Goal: Task Accomplishment & Management: Complete application form

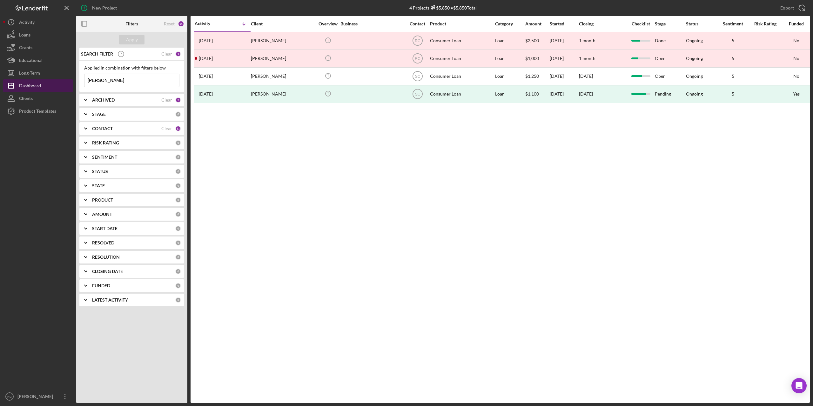
drag, startPoint x: 118, startPoint y: 81, endPoint x: 71, endPoint y: 80, distance: 47.0
click at [72, 80] on div "New Project 4 Projects $5,850 • $5,850 Total ALEJANDRO Export Icon/Export Filte…" at bounding box center [406, 201] width 807 height 403
click at [124, 82] on input "ALEJANDRO" at bounding box center [132, 80] width 95 height 13
type input "A"
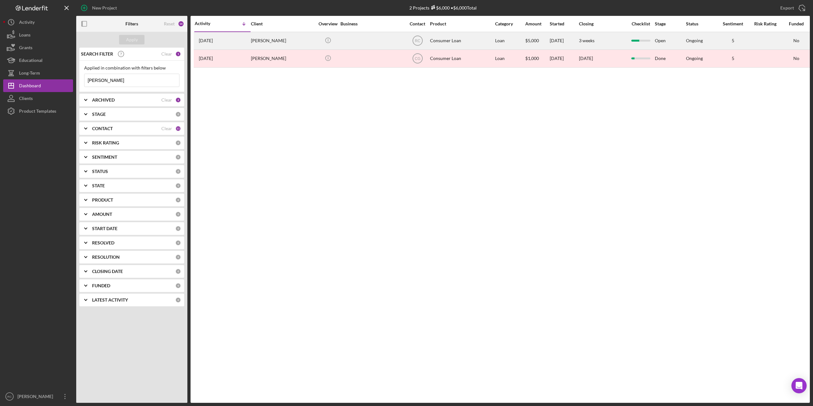
type input "[PERSON_NAME]"
click at [265, 41] on div "[PERSON_NAME]" at bounding box center [283, 40] width 64 height 17
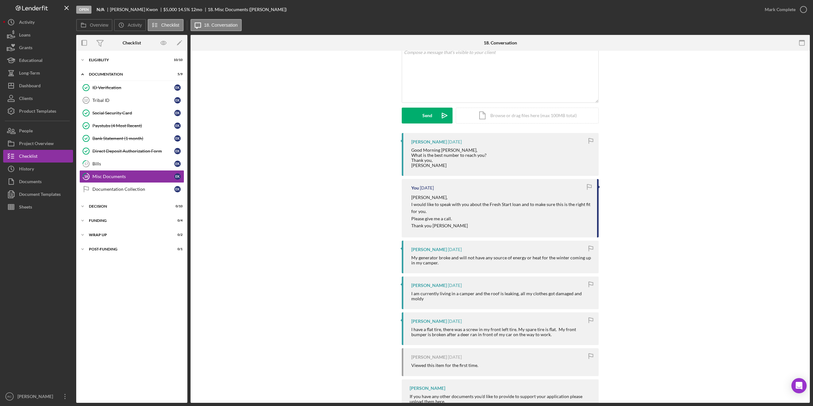
scroll to position [59, 0]
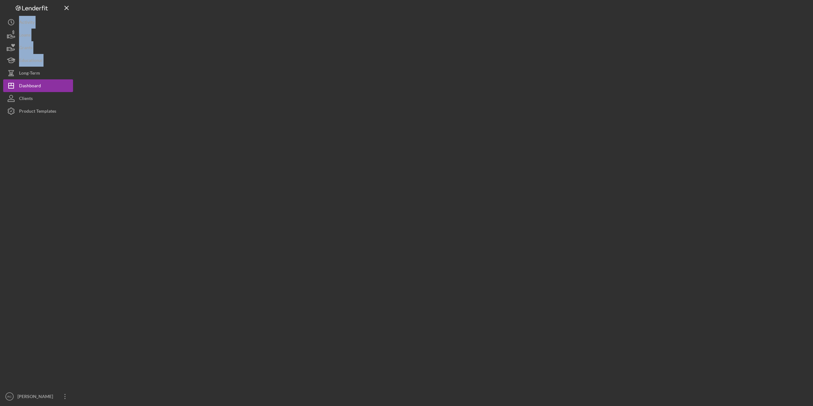
click at [0, 78] on html "Logo-Reversed Created with Sketch. Icon/Menu Close Icon/Dashboard Dashboard Cli…" at bounding box center [406, 203] width 813 height 406
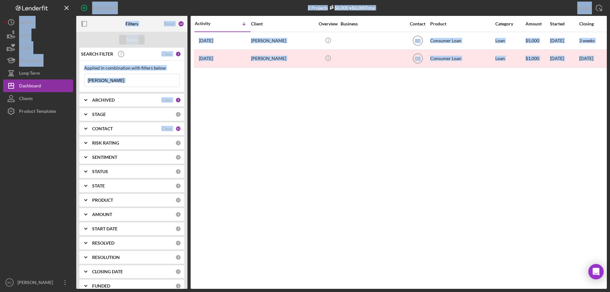
click at [100, 82] on input "[PERSON_NAME]" at bounding box center [132, 80] width 95 height 13
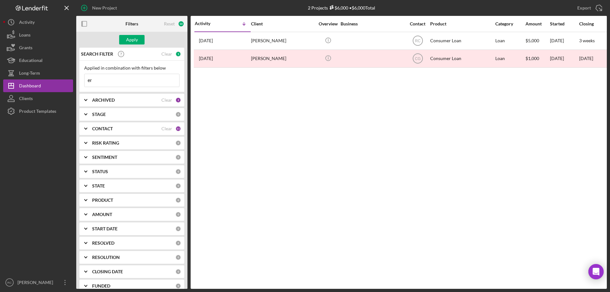
type input "e"
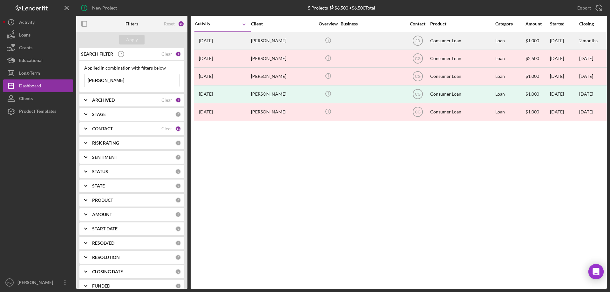
type input "[PERSON_NAME]"
click at [260, 40] on div "[PERSON_NAME]" at bounding box center [283, 40] width 64 height 17
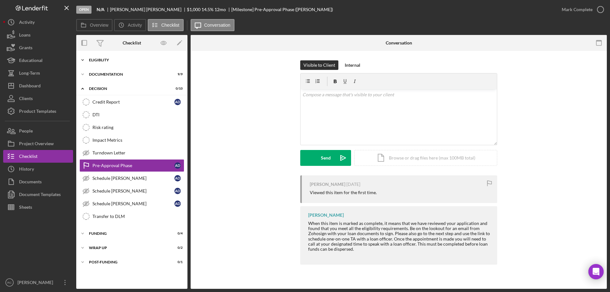
click at [107, 60] on div "Eligiblity" at bounding box center [134, 60] width 91 height 4
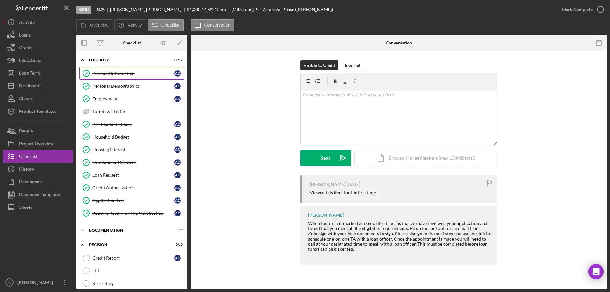
click at [121, 72] on div "Personal Information" at bounding box center [133, 73] width 82 height 5
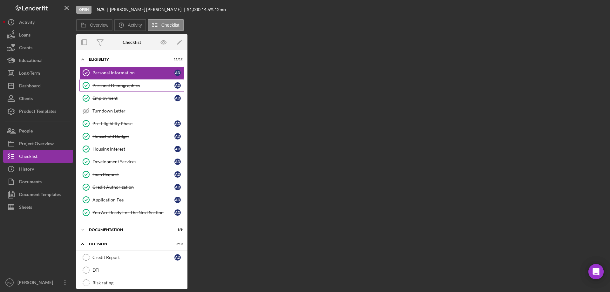
click at [118, 83] on div "Personal Demographics" at bounding box center [133, 85] width 82 height 5
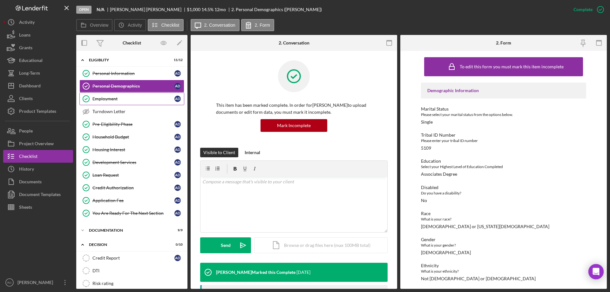
click at [113, 98] on div "Employment" at bounding box center [133, 98] width 82 height 5
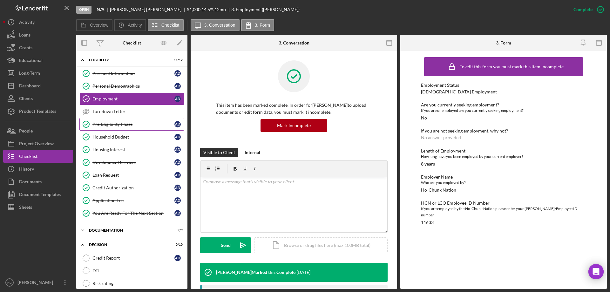
click at [113, 121] on link "Pre-Eligibility Phase Pre-Eligibility Phase A D" at bounding box center [131, 124] width 105 height 13
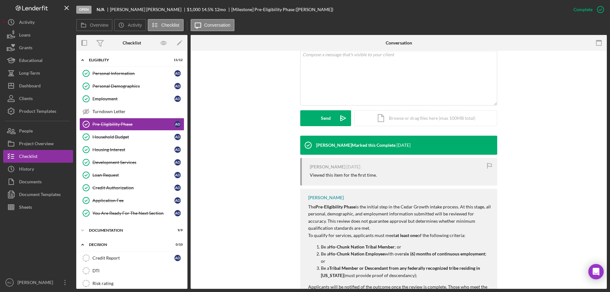
scroll to position [169, 0]
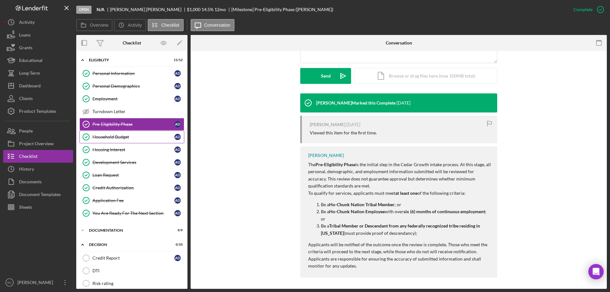
click at [120, 136] on div "Household Budget" at bounding box center [133, 136] width 82 height 5
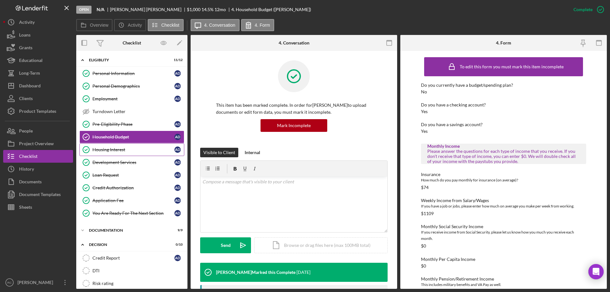
click at [117, 149] on div "Housing Interest" at bounding box center [133, 149] width 82 height 5
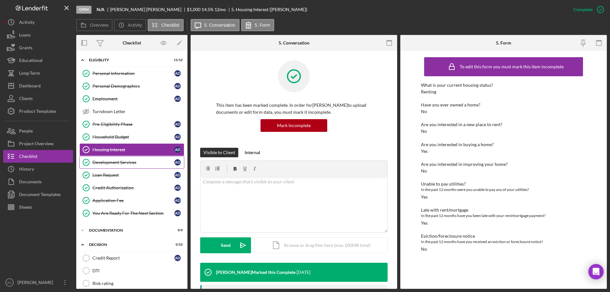
click at [111, 162] on div "Development Services" at bounding box center [133, 162] width 82 height 5
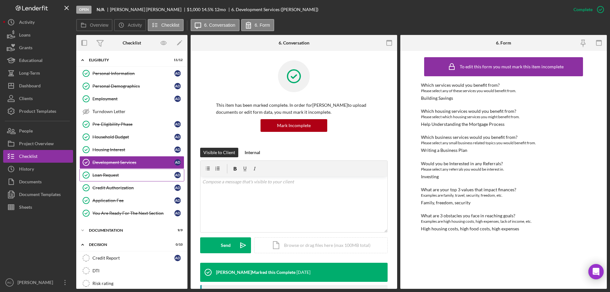
click at [111, 173] on div "Loan Request" at bounding box center [133, 175] width 82 height 5
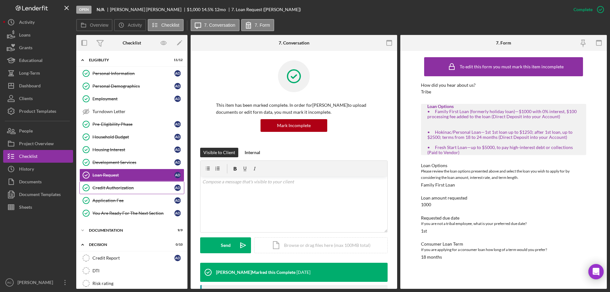
click at [120, 188] on div "Credit Authorization" at bounding box center [133, 187] width 82 height 5
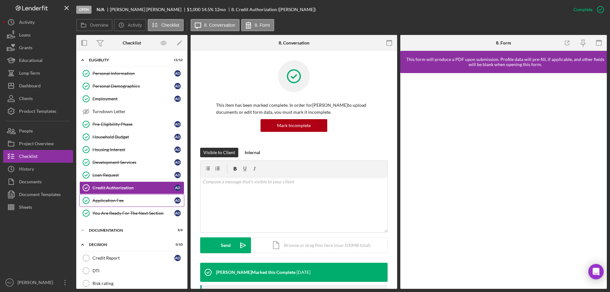
click at [116, 200] on div "Application Fee" at bounding box center [133, 200] width 82 height 5
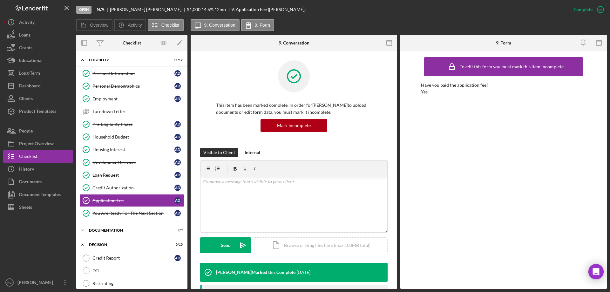
scroll to position [127, 0]
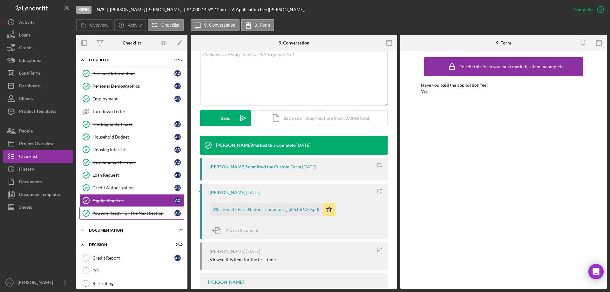
click at [131, 212] on div "You Are Ready For The Next Section" at bounding box center [133, 213] width 82 height 5
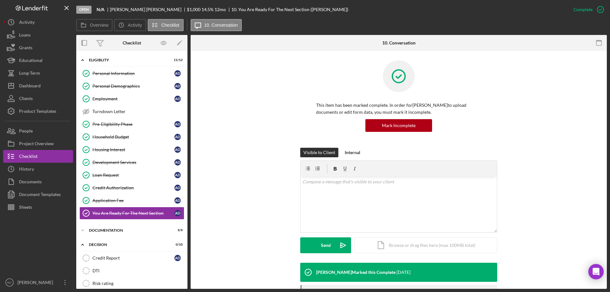
drag, startPoint x: 113, startPoint y: 228, endPoint x: 133, endPoint y: 223, distance: 20.6
click at [113, 228] on div "Icon/Expander Documentation 9 / 9" at bounding box center [131, 230] width 111 height 13
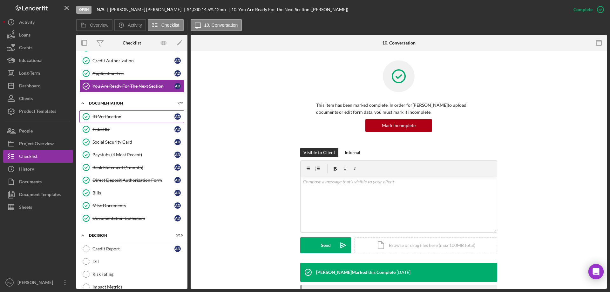
click at [111, 117] on div "ID Verification" at bounding box center [133, 116] width 82 height 5
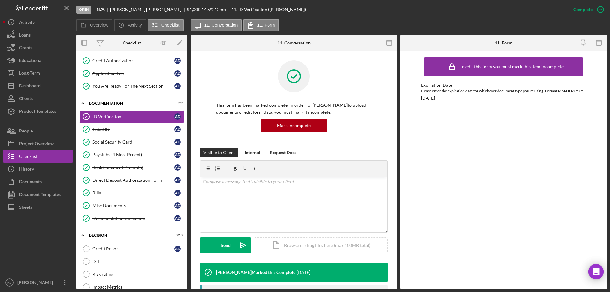
scroll to position [127, 0]
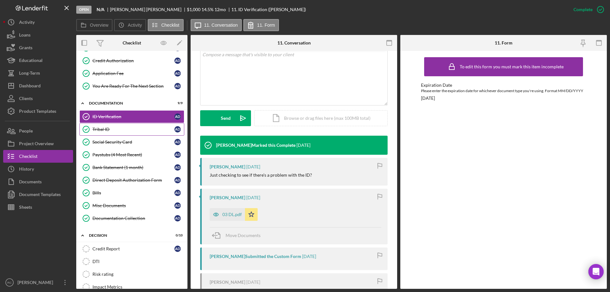
click at [102, 127] on div "Tribal ID" at bounding box center [133, 129] width 82 height 5
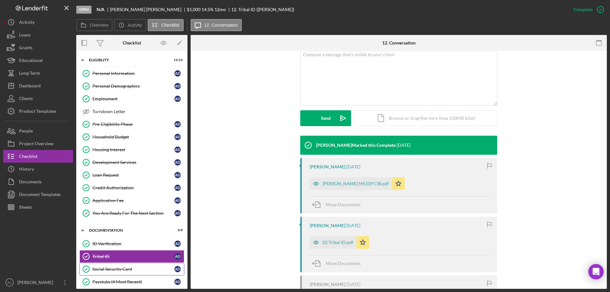
click at [127, 267] on link "Social Security Card Social Security Card A D" at bounding box center [131, 269] width 105 height 13
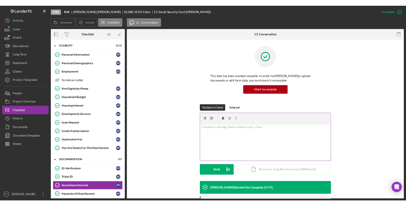
scroll to position [127, 0]
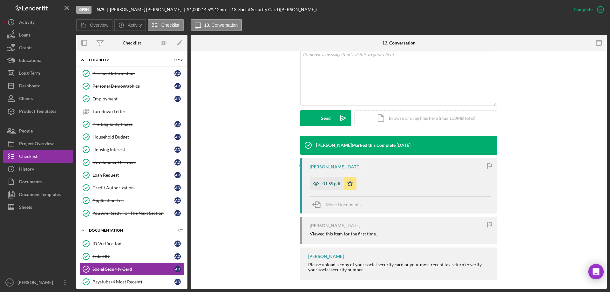
click at [330, 184] on div "01 SS.pdf" at bounding box center [331, 183] width 18 height 5
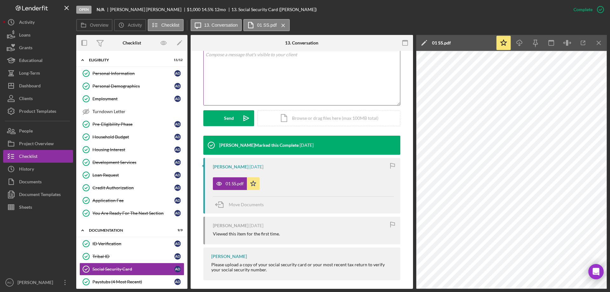
click at [244, 81] on div "v Color teal Color pink Remove color Add row above Add row below Add column bef…" at bounding box center [302, 78] width 196 height 56
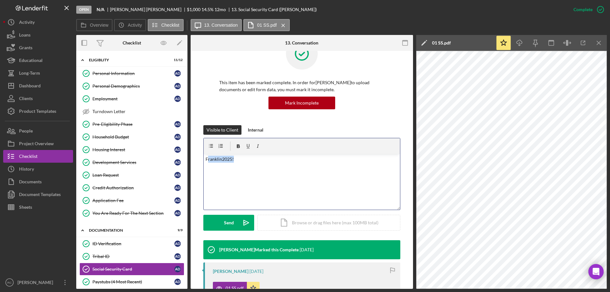
drag, startPoint x: 234, startPoint y: 56, endPoint x: 207, endPoint y: 53, distance: 26.6
click at [207, 53] on div "This item has been marked complete. In order for Adam DeNasha to upload documen…" at bounding box center [302, 212] width 222 height 369
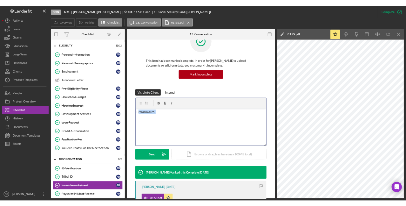
scroll to position [9, 0]
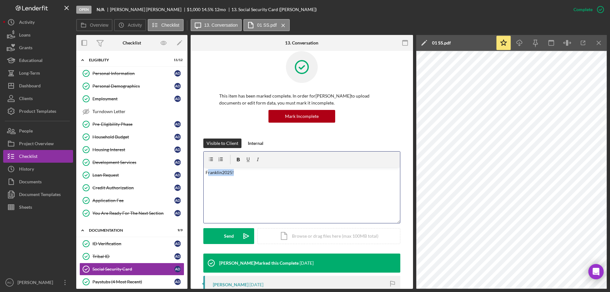
click at [237, 177] on div "v Color teal Color pink Remove color Add row above Add row below Add column bef…" at bounding box center [302, 195] width 196 height 56
click at [236, 173] on p "Franklin2025!" at bounding box center [302, 172] width 193 height 7
drag, startPoint x: 211, startPoint y: 173, endPoint x: 232, endPoint y: 173, distance: 21.0
click at [232, 173] on p "Franklin2025!" at bounding box center [302, 172] width 193 height 7
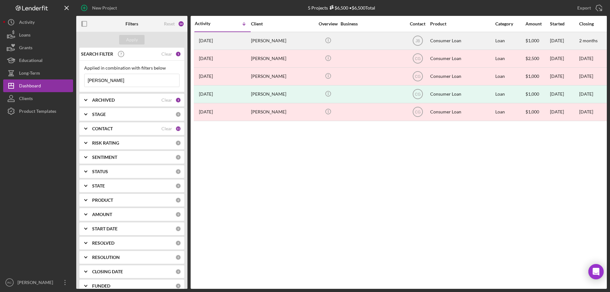
click at [272, 41] on div "[PERSON_NAME]" at bounding box center [283, 40] width 64 height 17
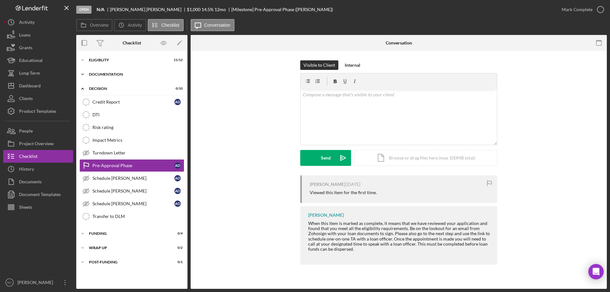
click at [118, 76] on div "Documentation" at bounding box center [134, 74] width 91 height 4
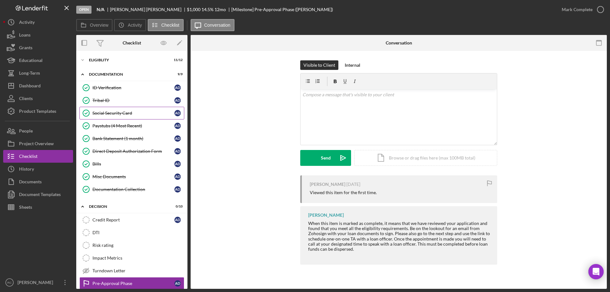
click at [115, 112] on div "Social Security Card" at bounding box center [133, 113] width 82 height 5
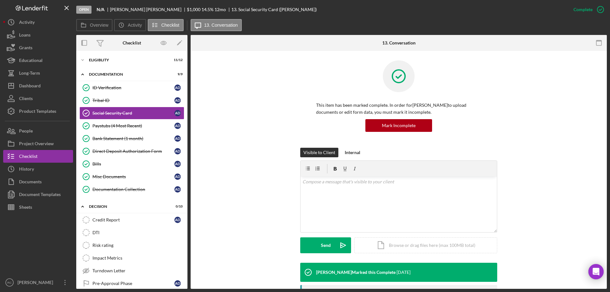
scroll to position [127, 0]
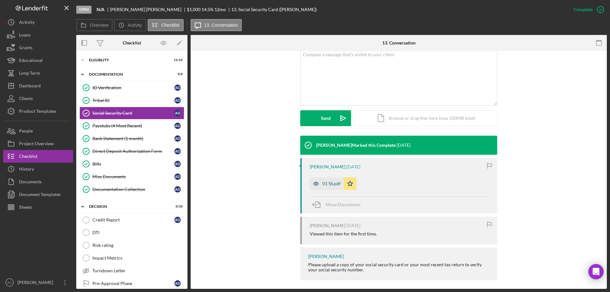
click at [332, 184] on div "01 SS.pdf" at bounding box center [331, 183] width 18 height 5
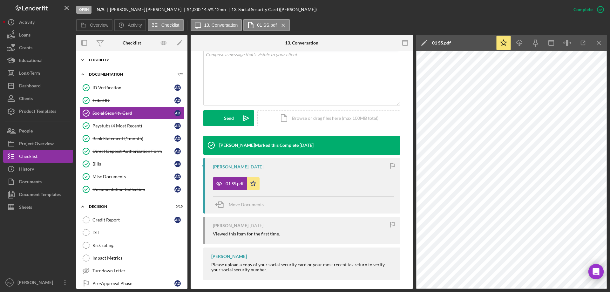
click at [104, 56] on div "Icon/Expander Eligiblity 11 / 12" at bounding box center [131, 60] width 111 height 13
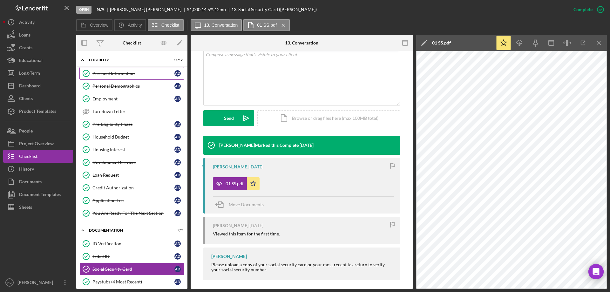
click at [128, 72] on div "Personal Information" at bounding box center [133, 73] width 82 height 5
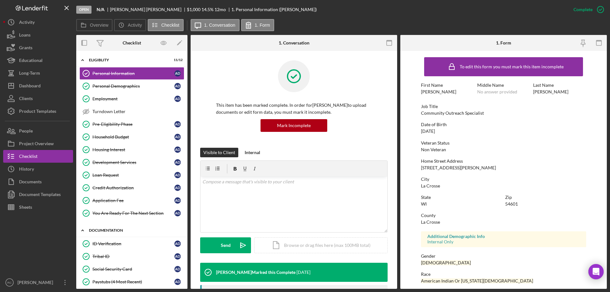
scroll to position [85, 0]
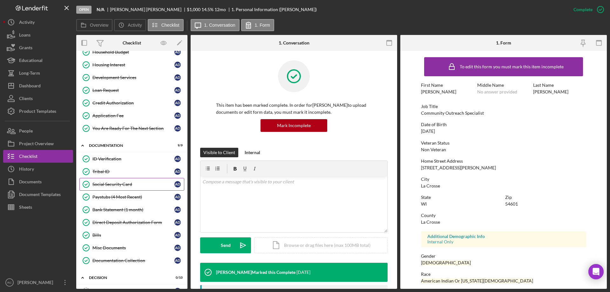
click at [115, 185] on div "Social Security Card" at bounding box center [133, 184] width 82 height 5
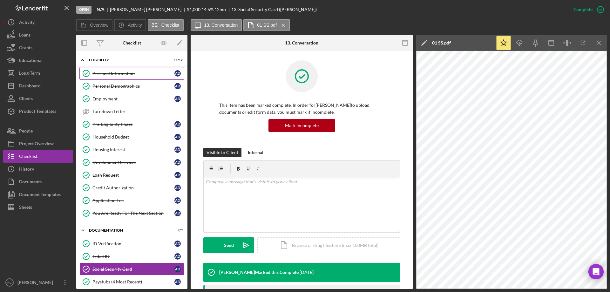
drag, startPoint x: 127, startPoint y: 73, endPoint x: 144, endPoint y: 73, distance: 17.2
click at [128, 73] on div "Personal Information" at bounding box center [133, 73] width 82 height 5
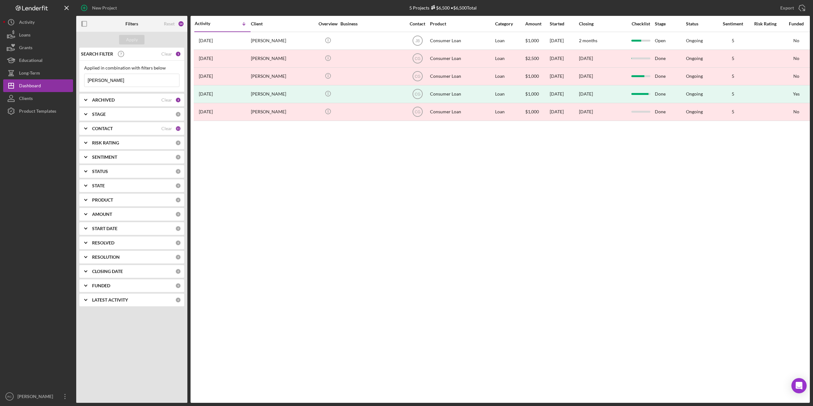
click at [117, 79] on input "[PERSON_NAME]" at bounding box center [132, 80] width 95 height 13
type input "a"
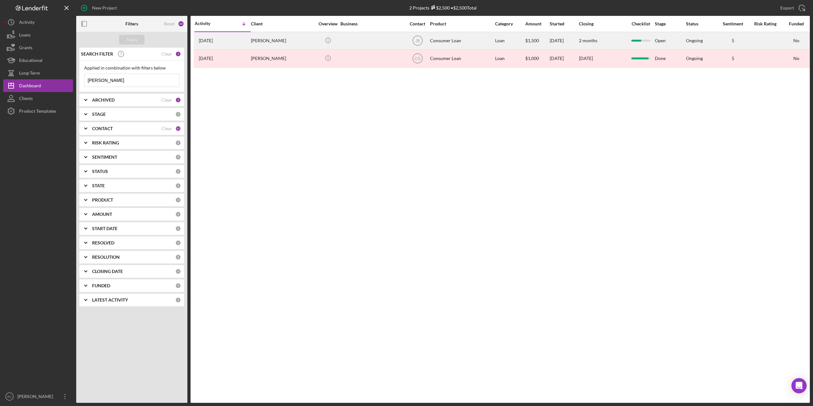
type input "alissa"
click at [270, 40] on div "Alissa Kincaid" at bounding box center [283, 40] width 64 height 17
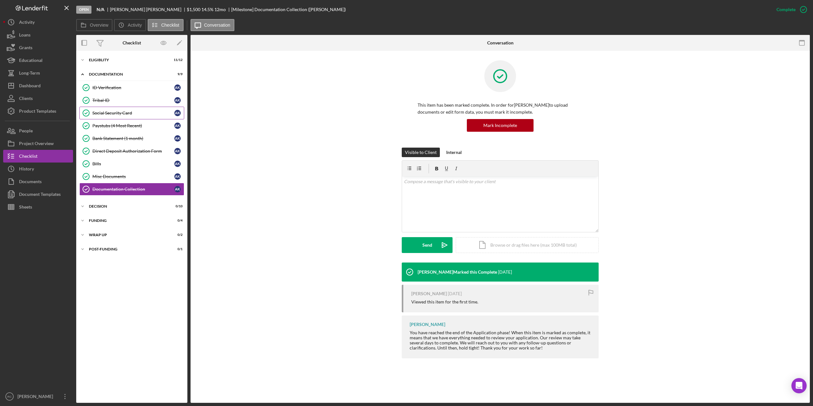
click at [113, 111] on div "Social Security Card" at bounding box center [133, 113] width 82 height 5
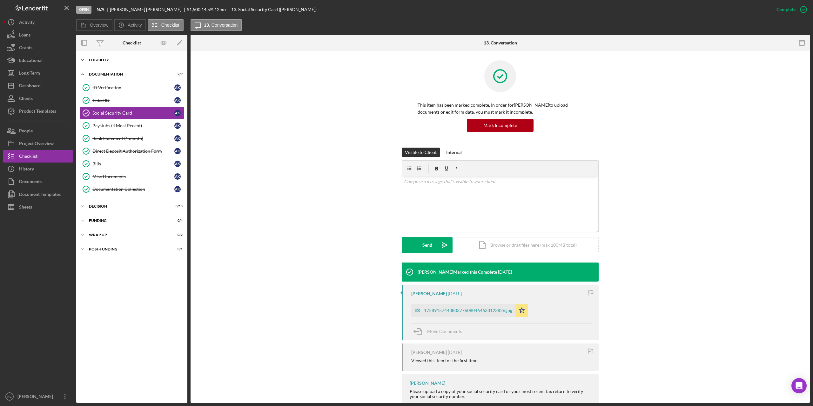
click at [103, 61] on div "Eligiblity" at bounding box center [134, 60] width 91 height 4
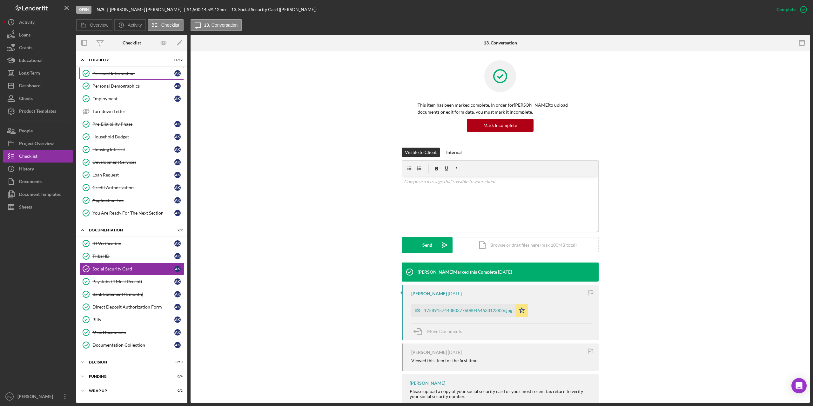
click at [120, 73] on div "Personal Information" at bounding box center [133, 73] width 82 height 5
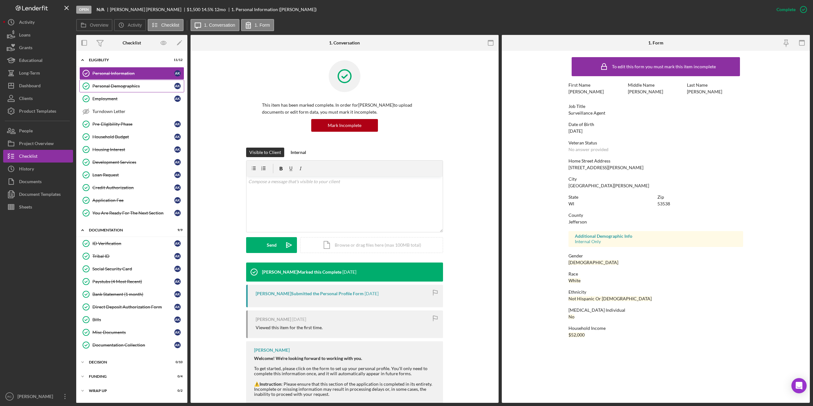
click at [120, 85] on div "Personal Demographics" at bounding box center [133, 86] width 82 height 5
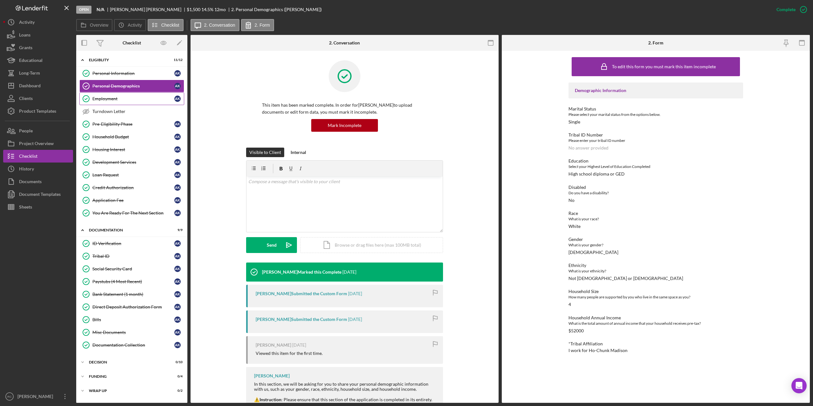
click at [116, 98] on div "Employment" at bounding box center [133, 98] width 82 height 5
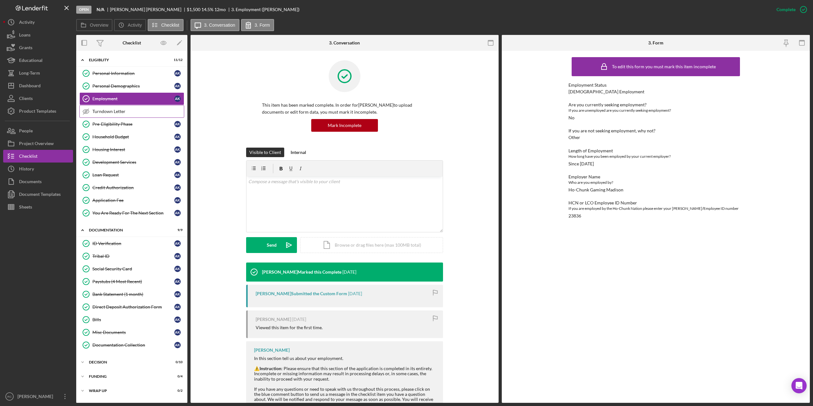
click at [113, 109] on div "Turndown Letter" at bounding box center [137, 111] width 91 height 5
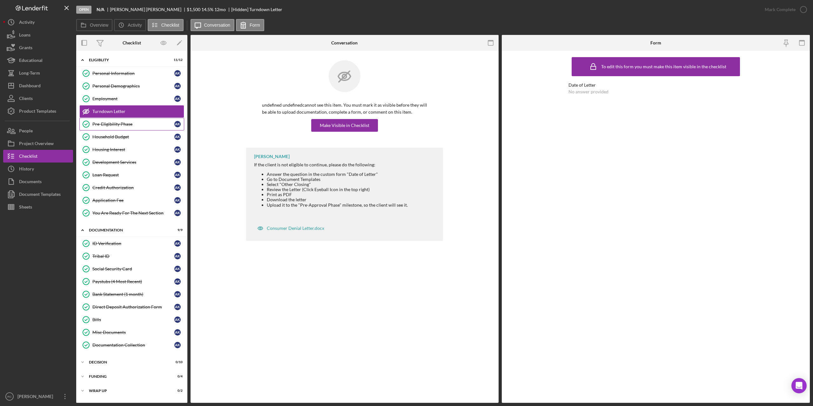
click at [114, 125] on div "Pre-Eligibility Phase" at bounding box center [133, 124] width 82 height 5
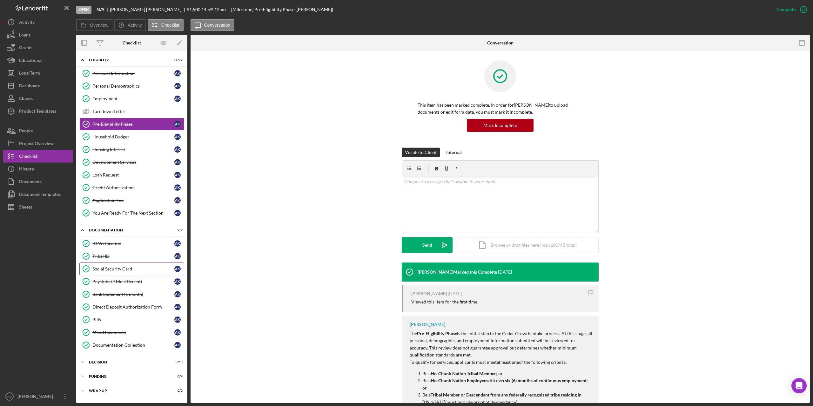
click at [113, 268] on div "Social Security Card" at bounding box center [133, 269] width 82 height 5
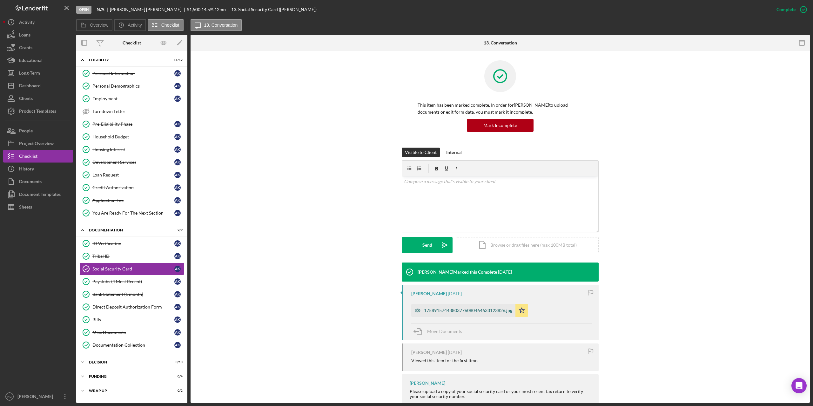
click at [438, 312] on div "17589157443803776080464633123826.jpg" at bounding box center [468, 310] width 88 height 5
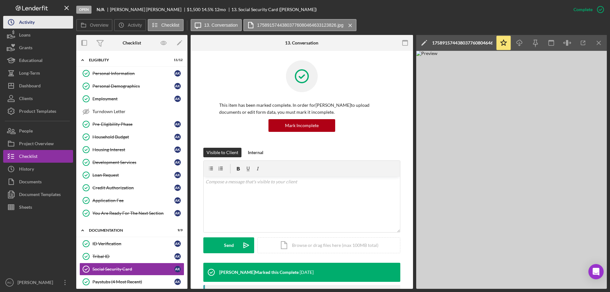
click at [30, 22] on div "Activity" at bounding box center [27, 23] width 16 height 14
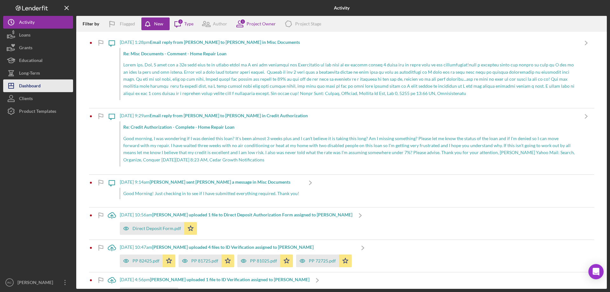
click at [27, 85] on div "Dashboard" at bounding box center [30, 86] width 22 height 14
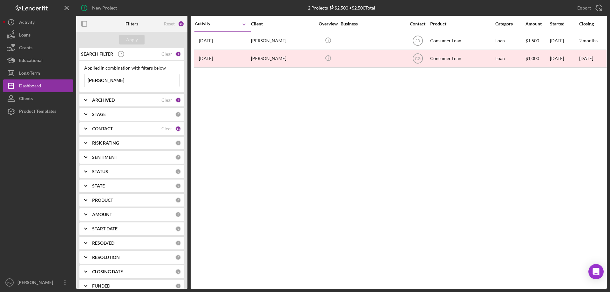
click at [122, 78] on input "alissa" at bounding box center [132, 80] width 95 height 13
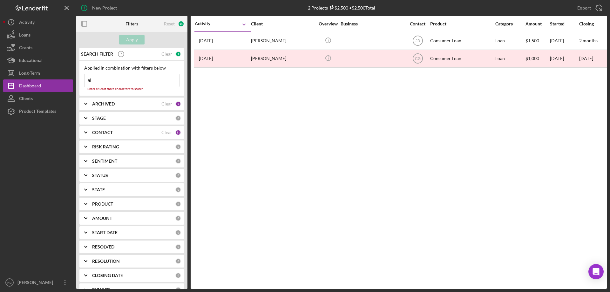
type input "a"
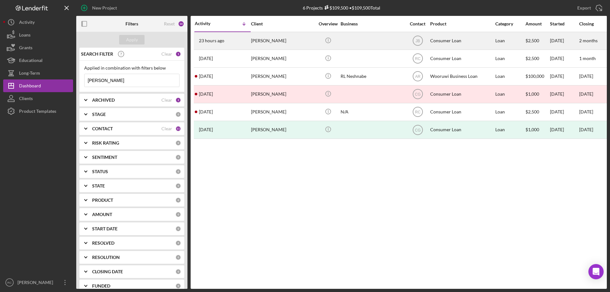
type input "rachel"
click at [269, 38] on div "Rachel Walsh" at bounding box center [283, 40] width 64 height 17
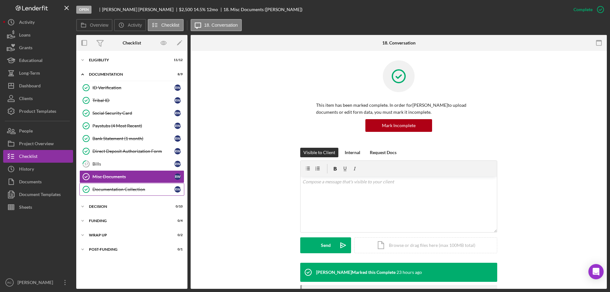
click at [118, 188] on div "Documentation Collection" at bounding box center [133, 189] width 82 height 5
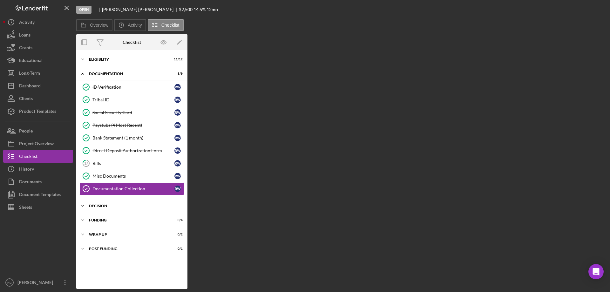
click at [102, 205] on div "Decision" at bounding box center [134, 206] width 91 height 4
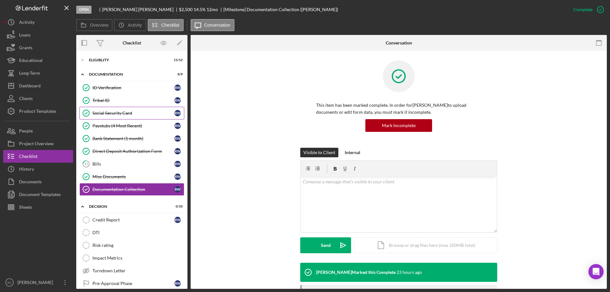
click at [125, 113] on div "Social Security Card" at bounding box center [133, 113] width 82 height 5
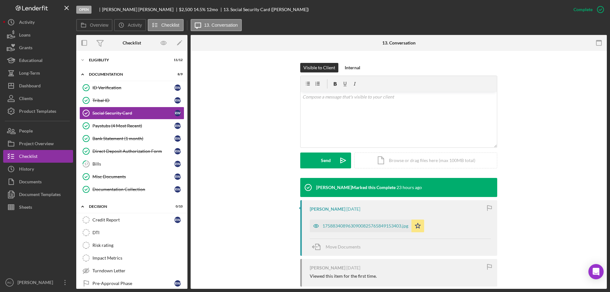
scroll to position [127, 0]
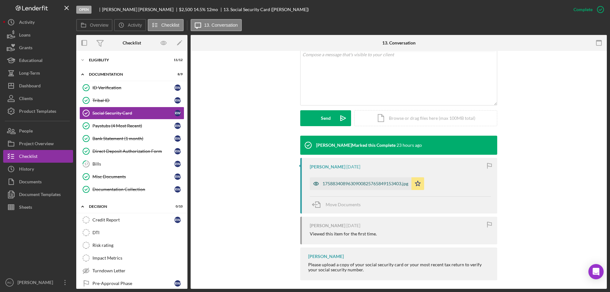
click at [360, 182] on div "1758834089630900825765849153403.jpg" at bounding box center [365, 183] width 86 height 5
